Goal: Find specific page/section: Find specific page/section

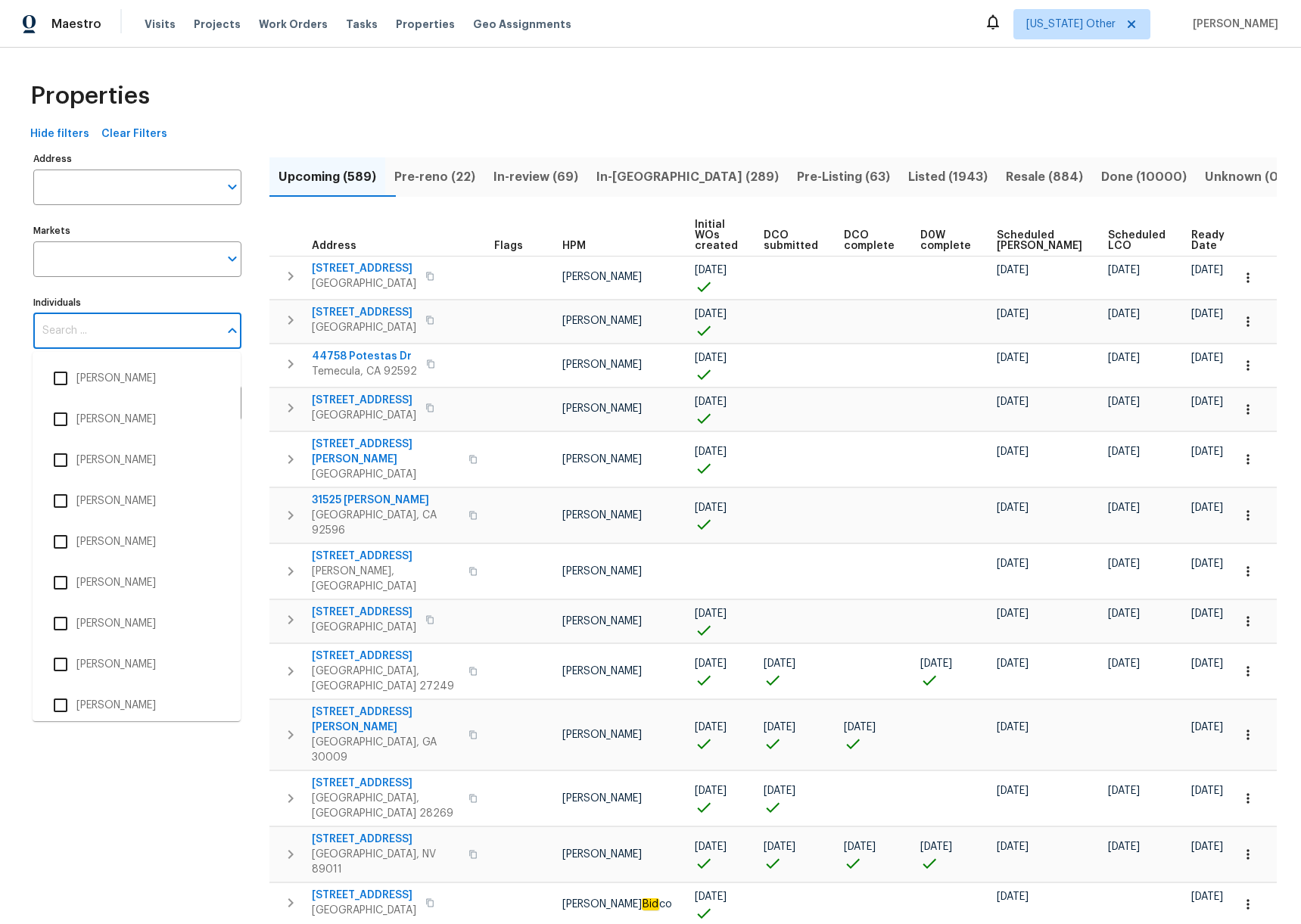
click at [157, 330] on input "Individuals" at bounding box center [126, 330] width 186 height 36
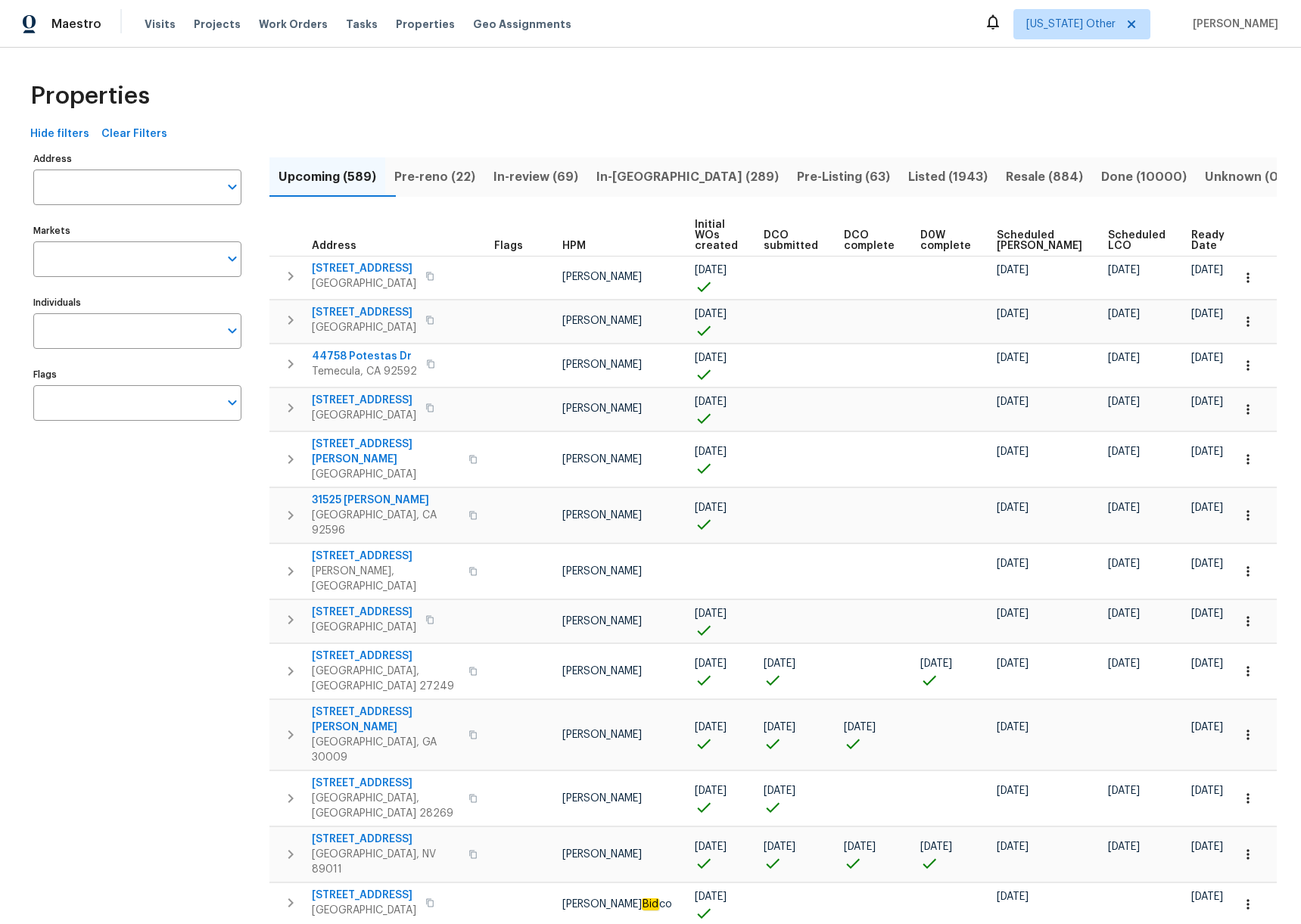
click at [413, 96] on div "Properties" at bounding box center [650, 96] width 1252 height 48
